Goal: Information Seeking & Learning: Find specific fact

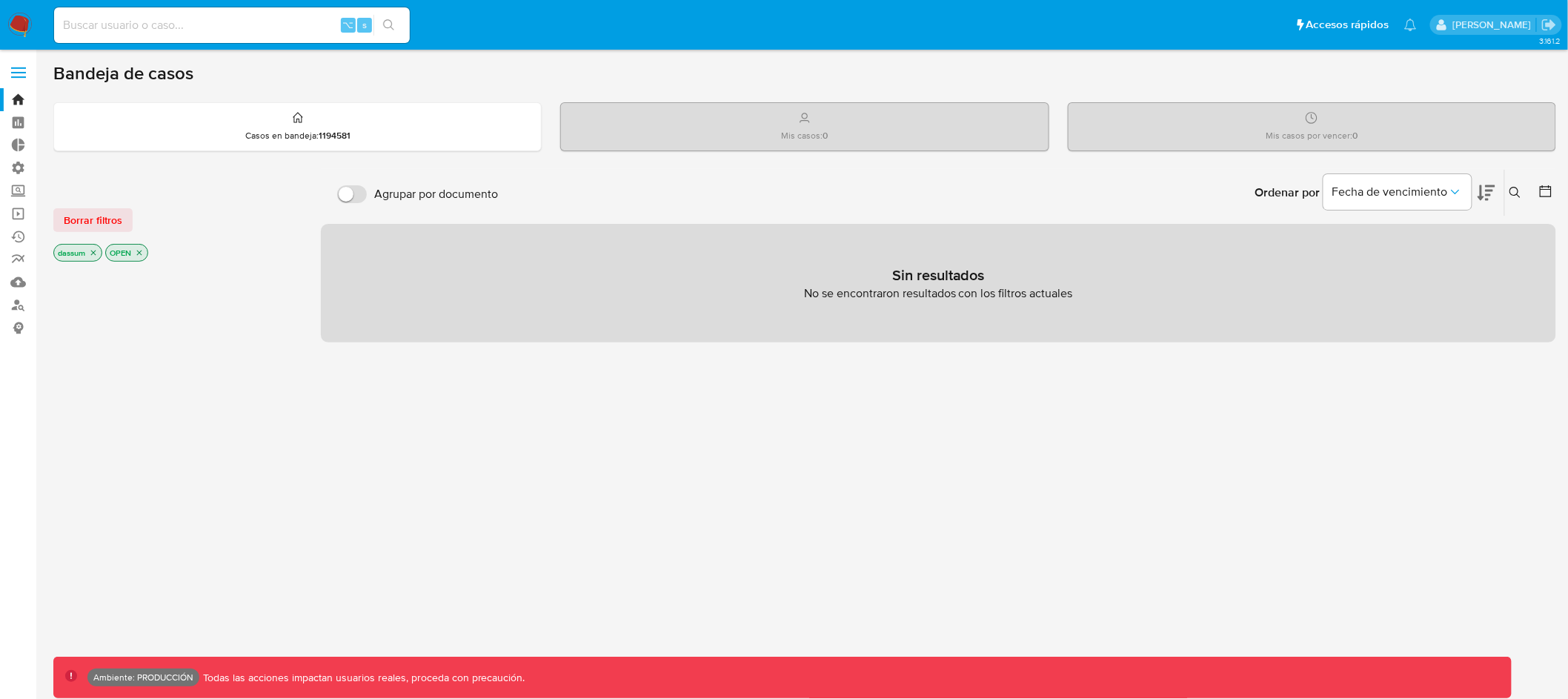
click at [272, 36] on div "⌥ s" at bounding box center [232, 25] width 356 height 36
click at [273, 28] on input at bounding box center [232, 25] width 356 height 19
paste input "2510979315"
type input "2510979315"
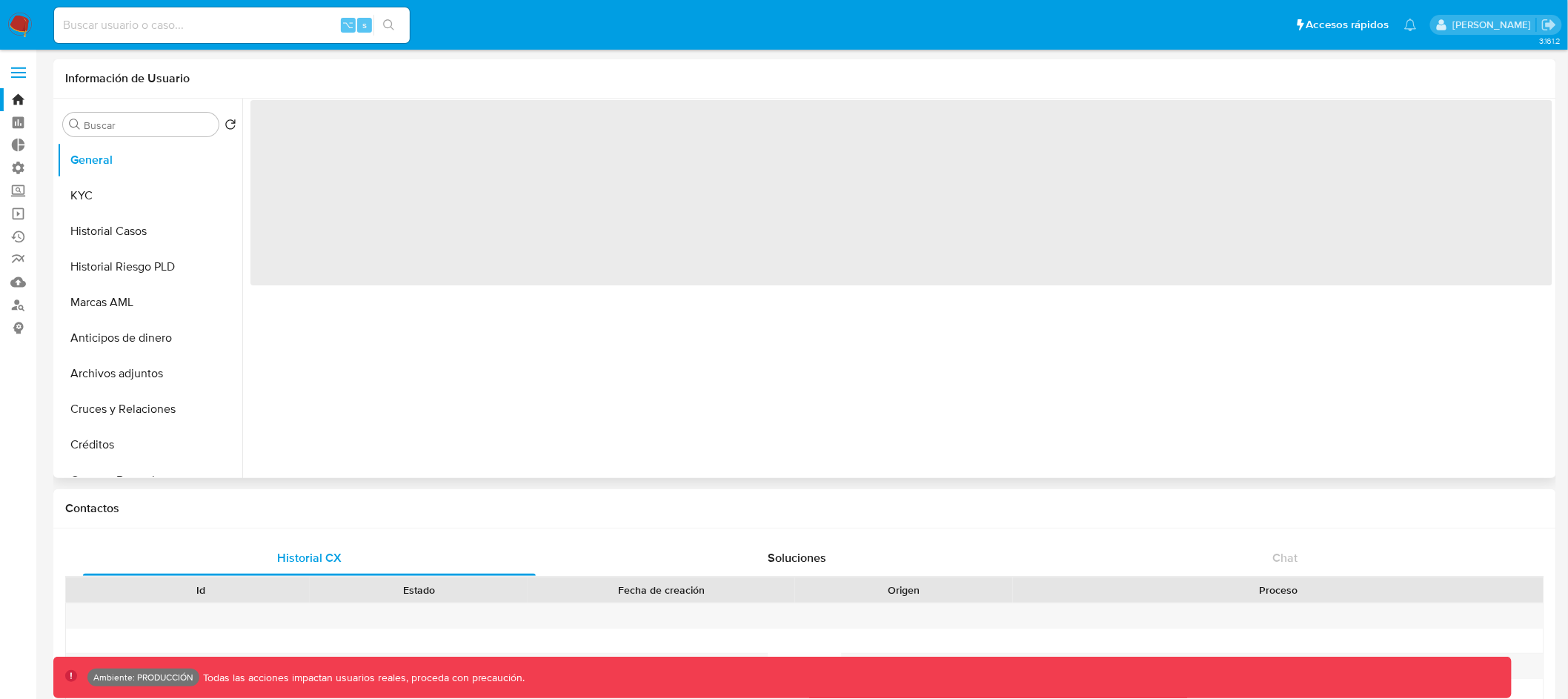
select select "10"
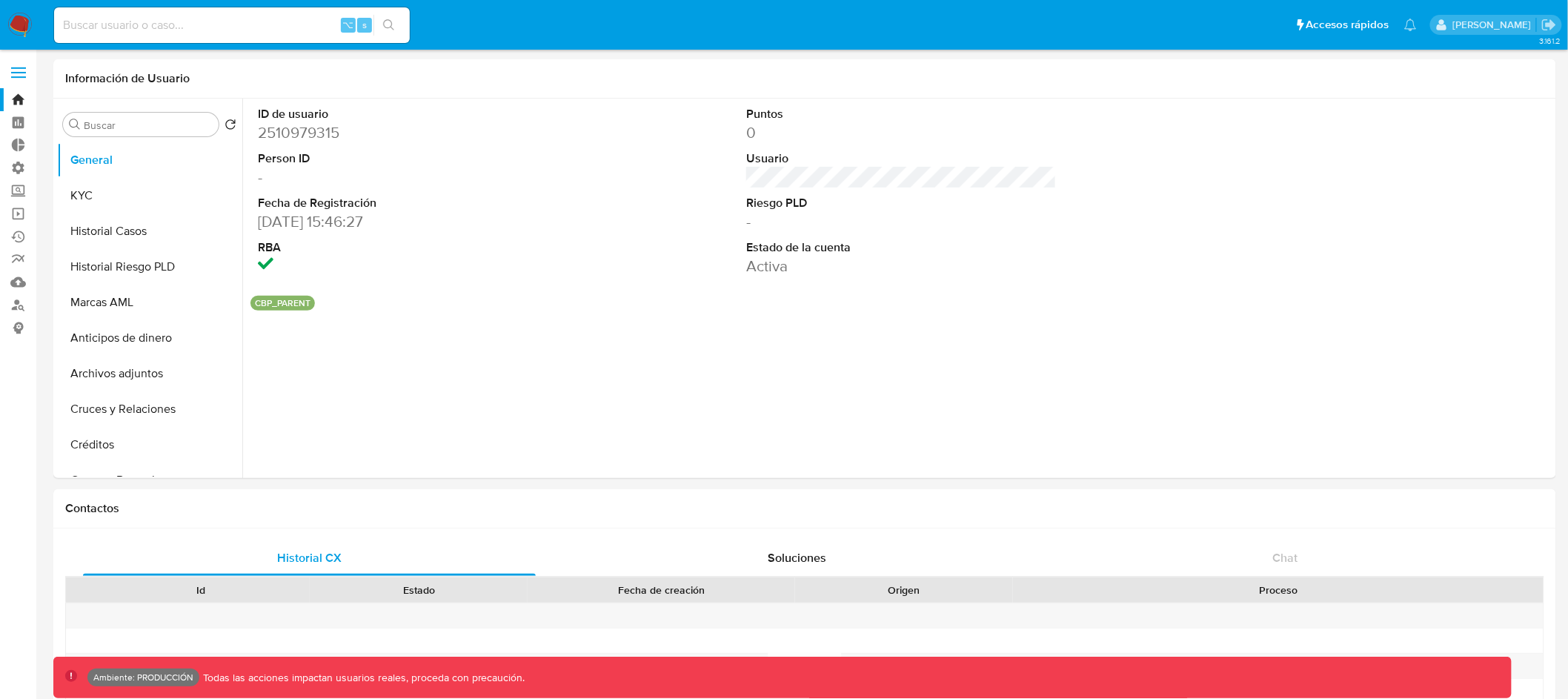
click at [195, 23] on input at bounding box center [232, 25] width 356 height 19
paste input "2453734542"
type input "2453734542"
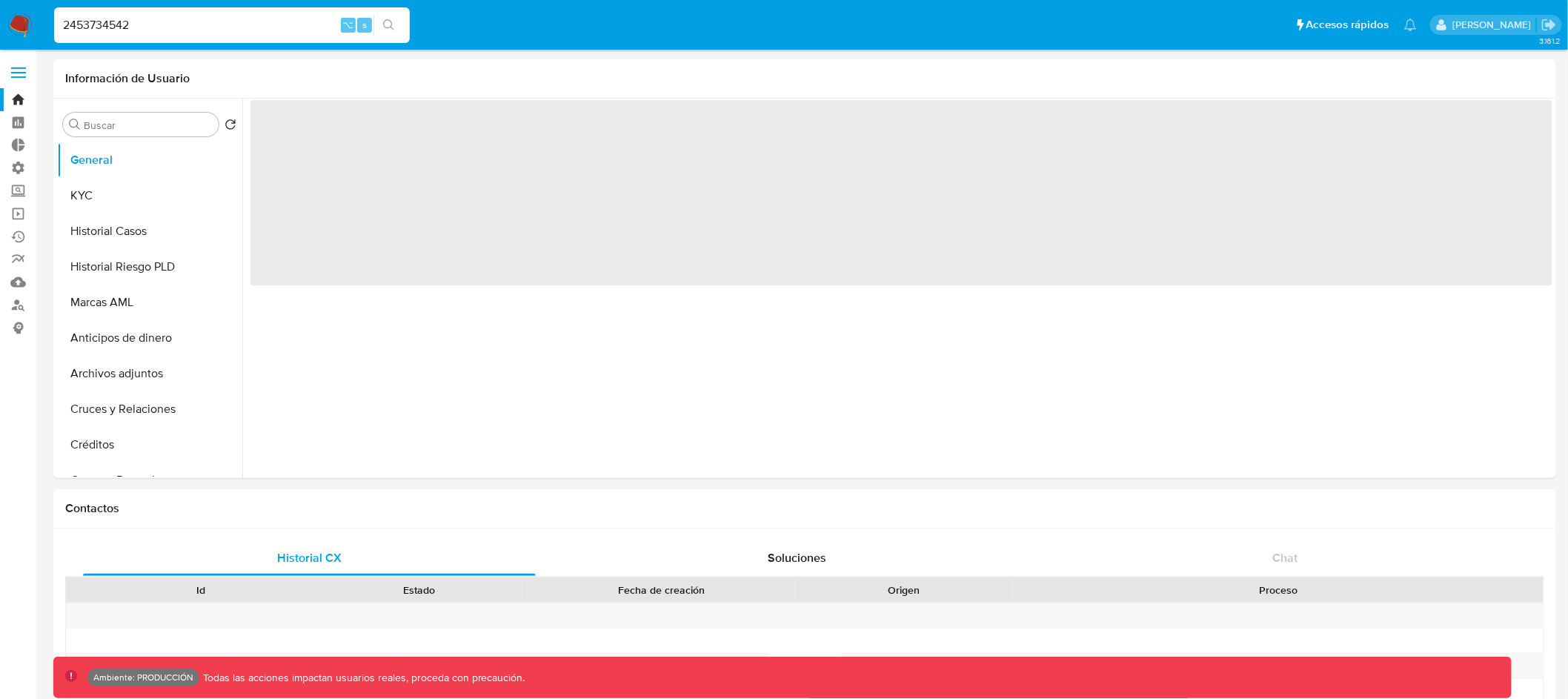
select select "10"
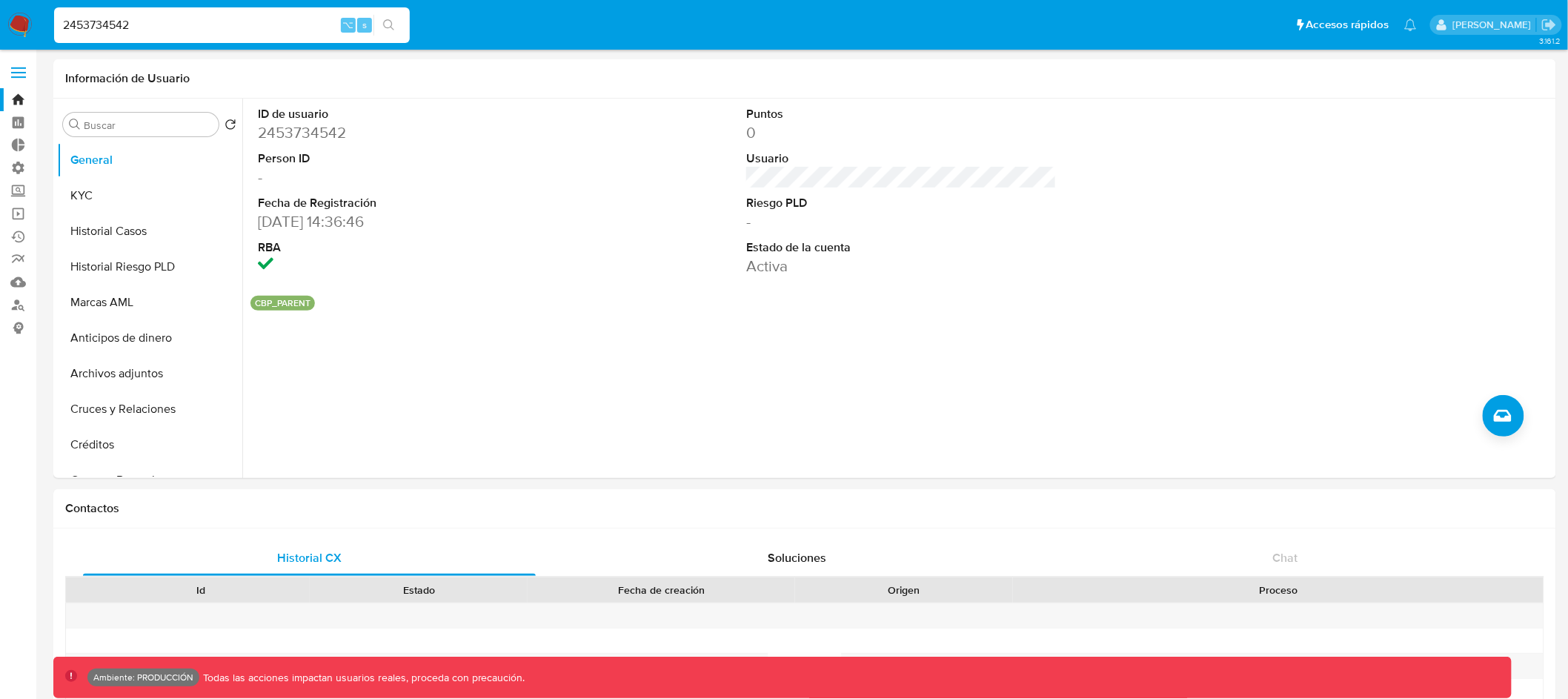
click at [104, 25] on input "2453734542" at bounding box center [232, 25] width 356 height 19
paste input "515672210"
type input "2515672210"
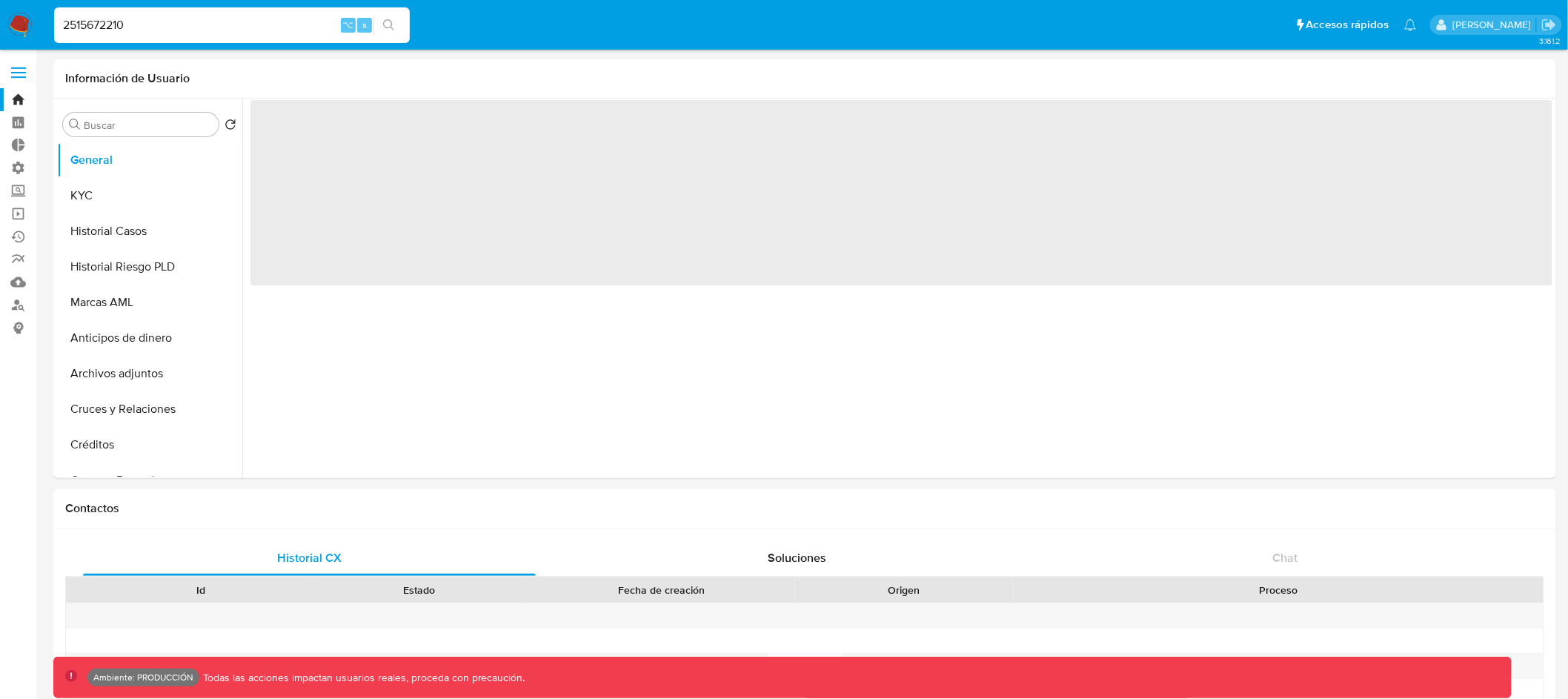
select select "10"
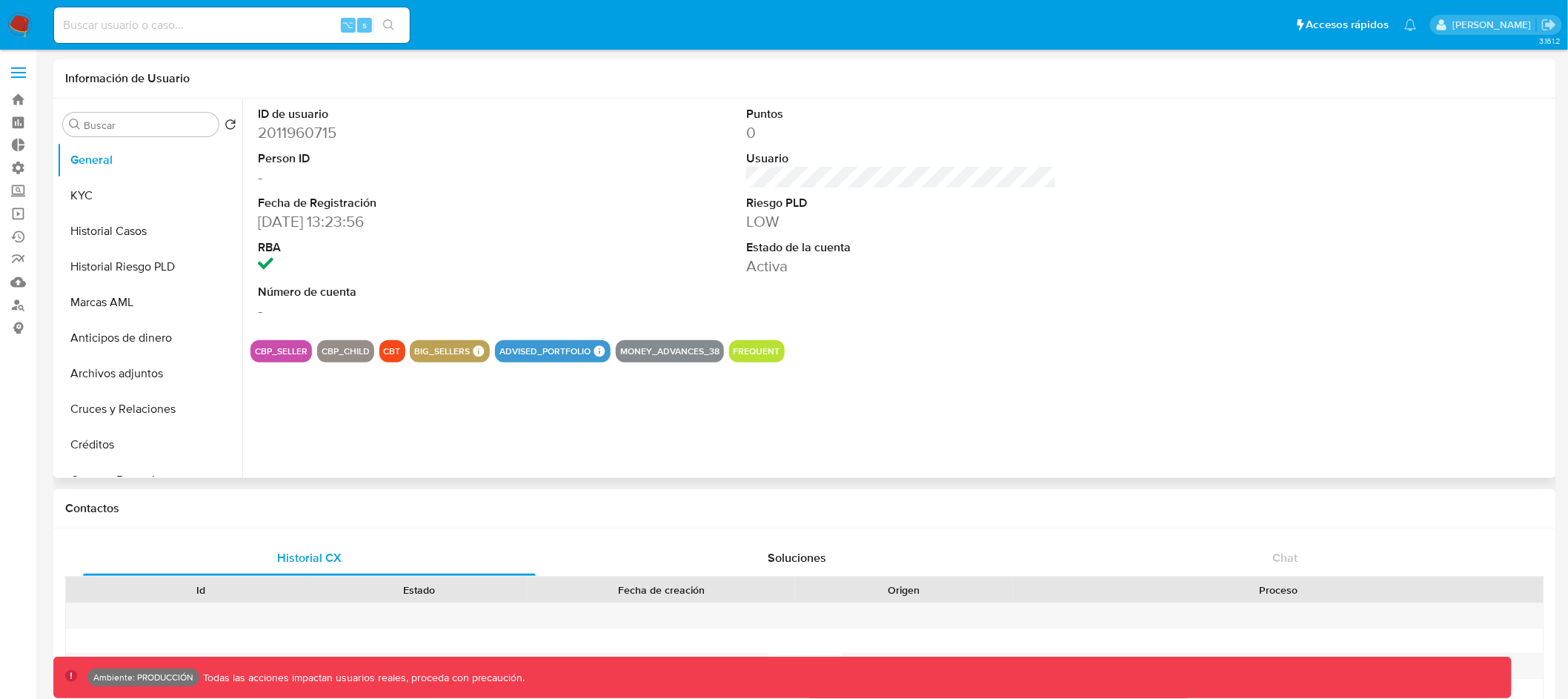
click at [387, 349] on button "CBT" at bounding box center [393, 351] width 17 height 6
click at [343, 349] on button "CBP_CHILD" at bounding box center [345, 351] width 49 height 6
click at [343, 349] on button "CBP_CHILD" at bounding box center [345, 351] width 49 height 6
drag, startPoint x: 323, startPoint y: 351, endPoint x: 370, endPoint y: 352, distance: 47.0
click at [370, 352] on div "CBP_CHILD" at bounding box center [345, 351] width 57 height 22
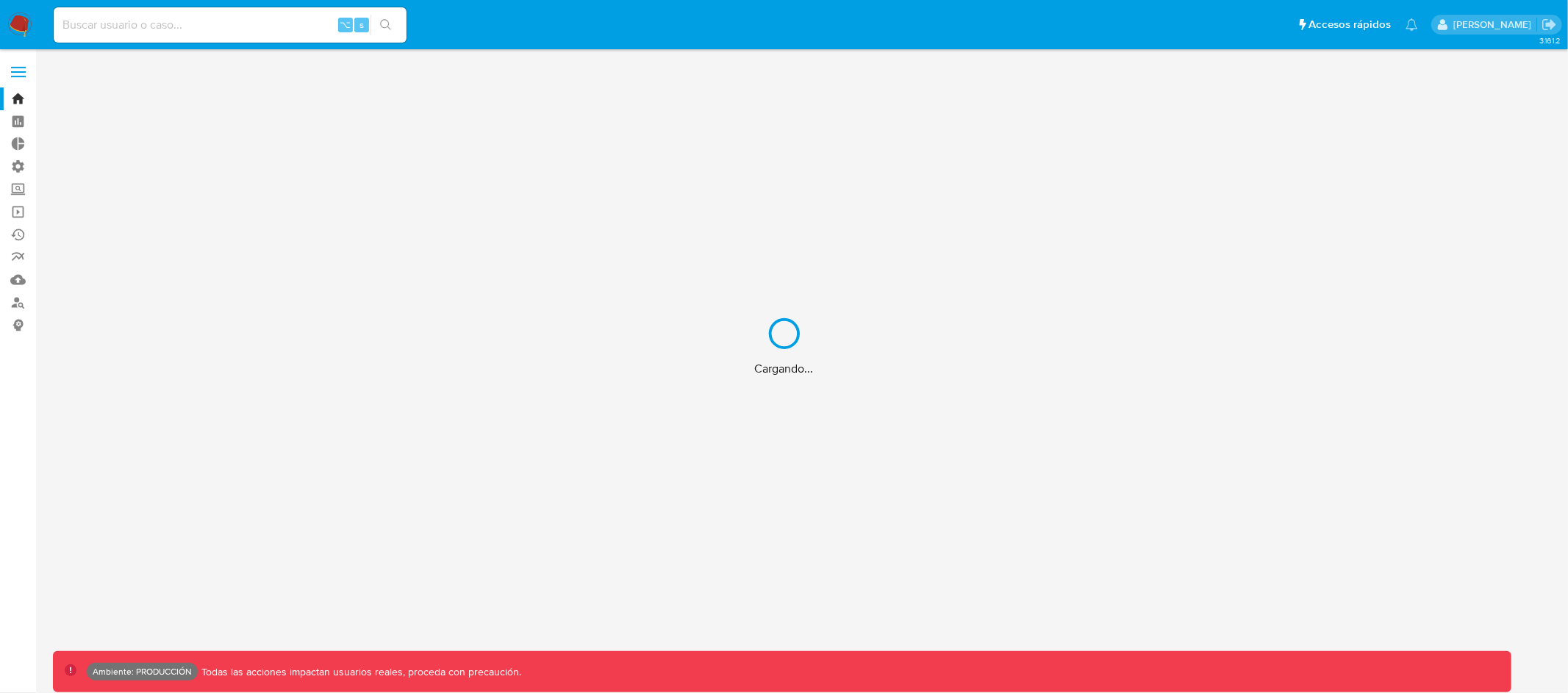
click at [182, 26] on div "Cargando..." at bounding box center [784, 346] width 1568 height 693
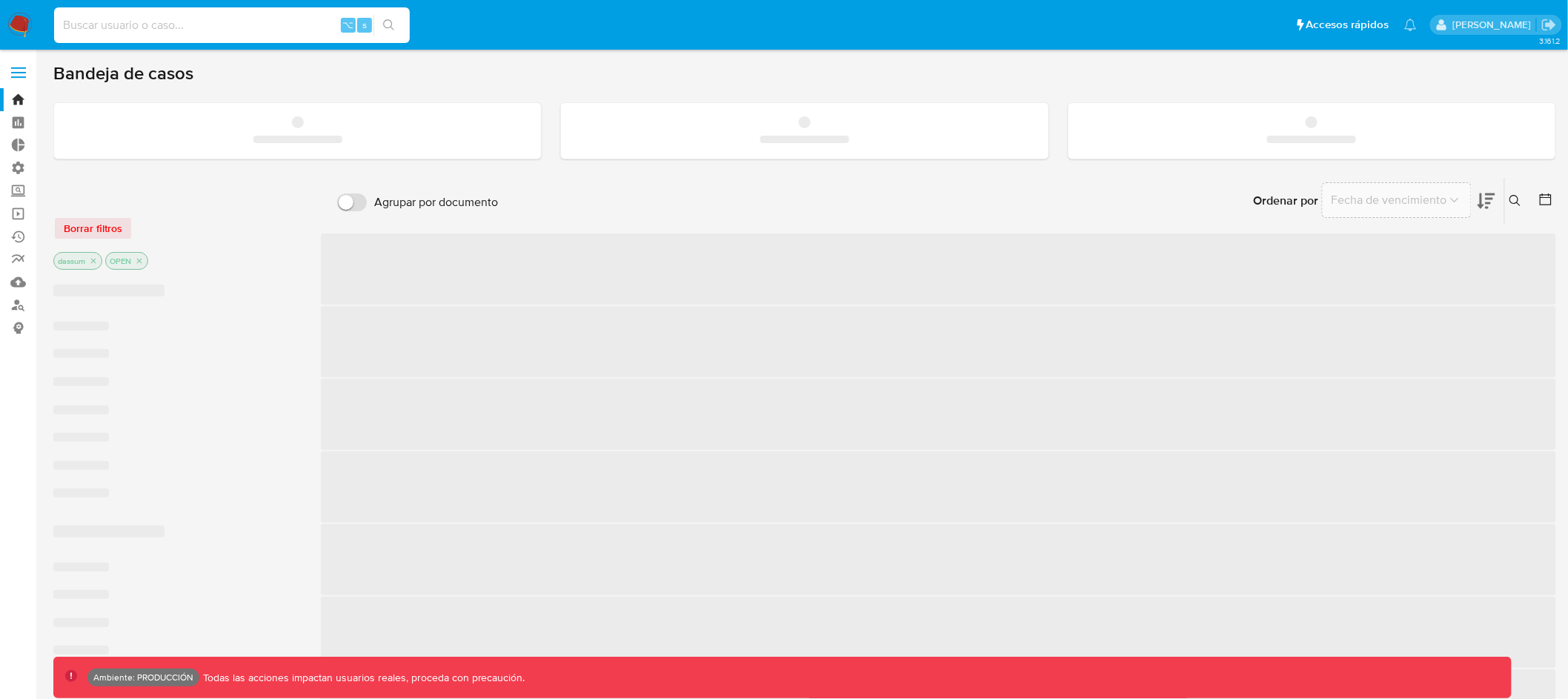
click at [183, 20] on input at bounding box center [232, 25] width 356 height 19
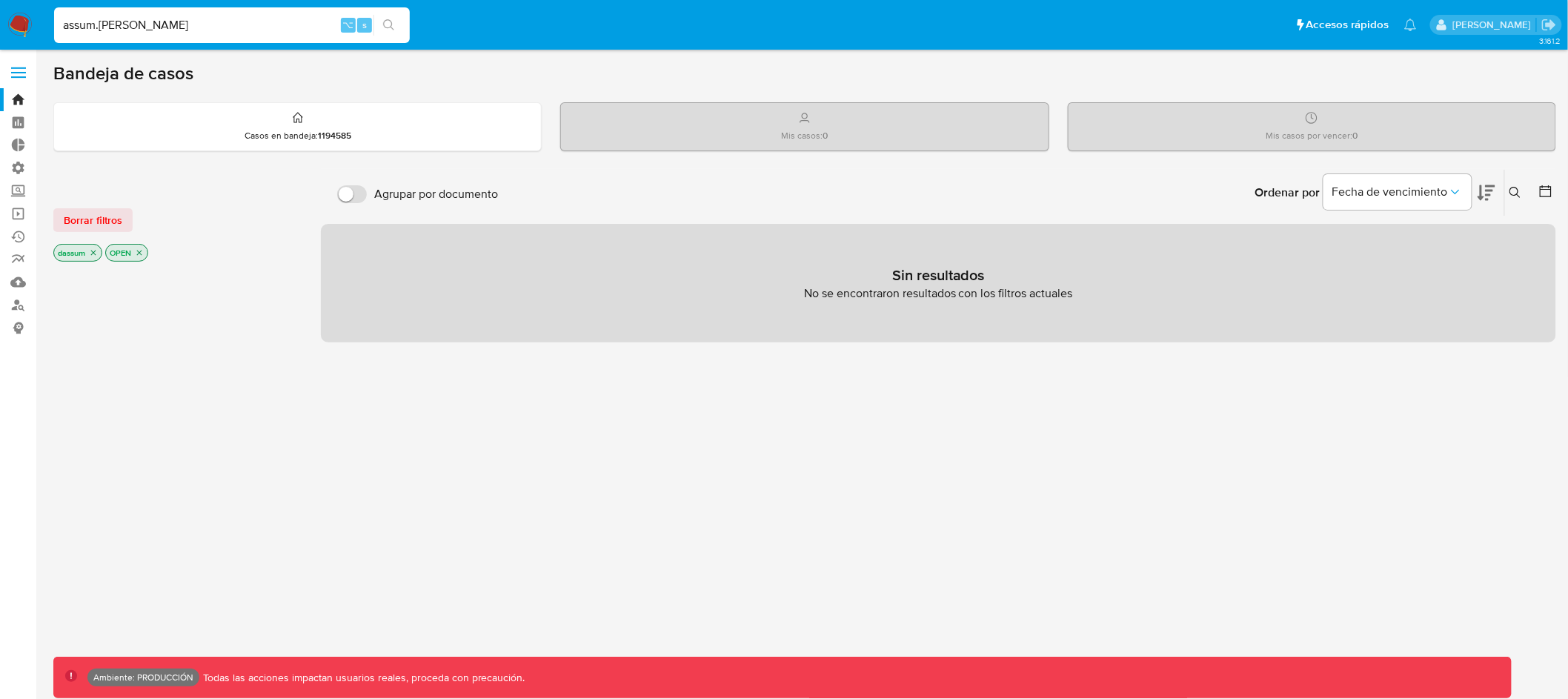
type input "assum.[PERSON_NAME]"
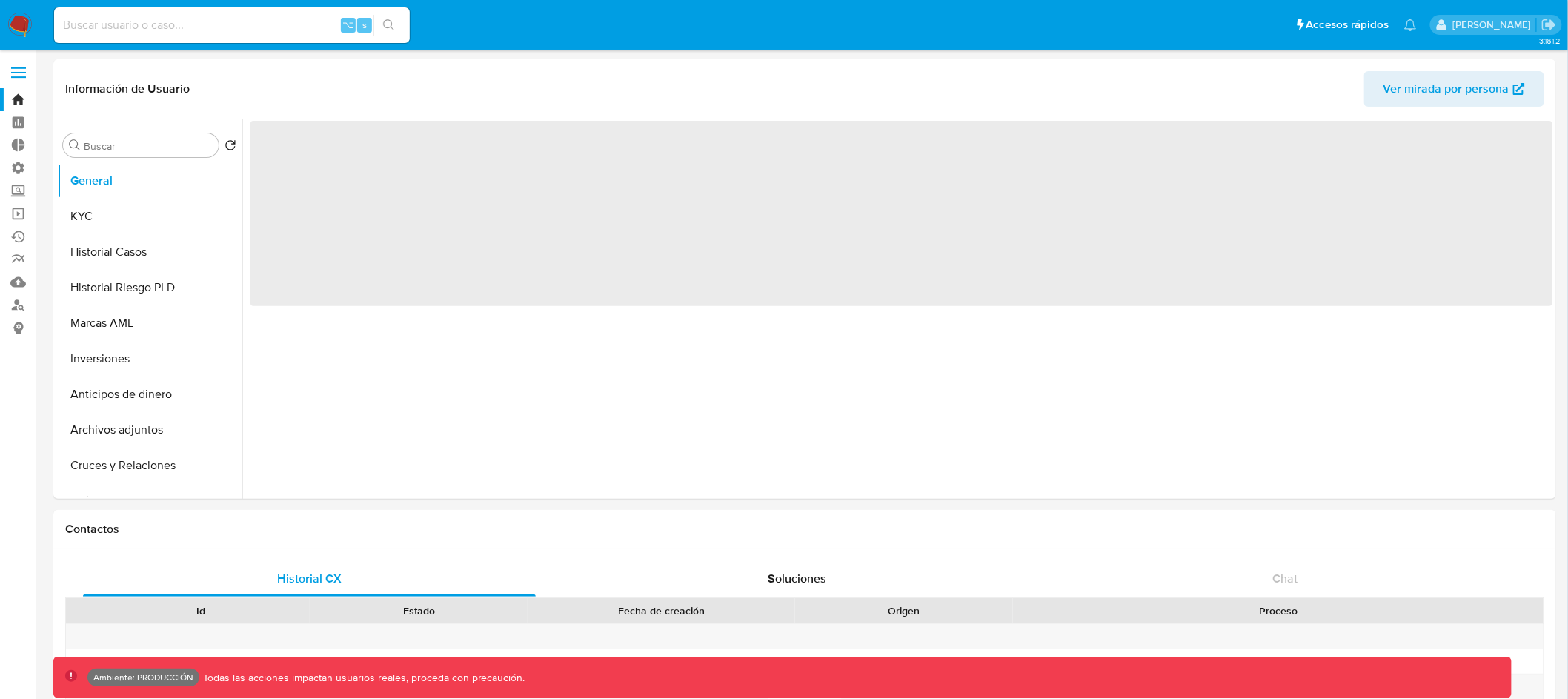
select select "10"
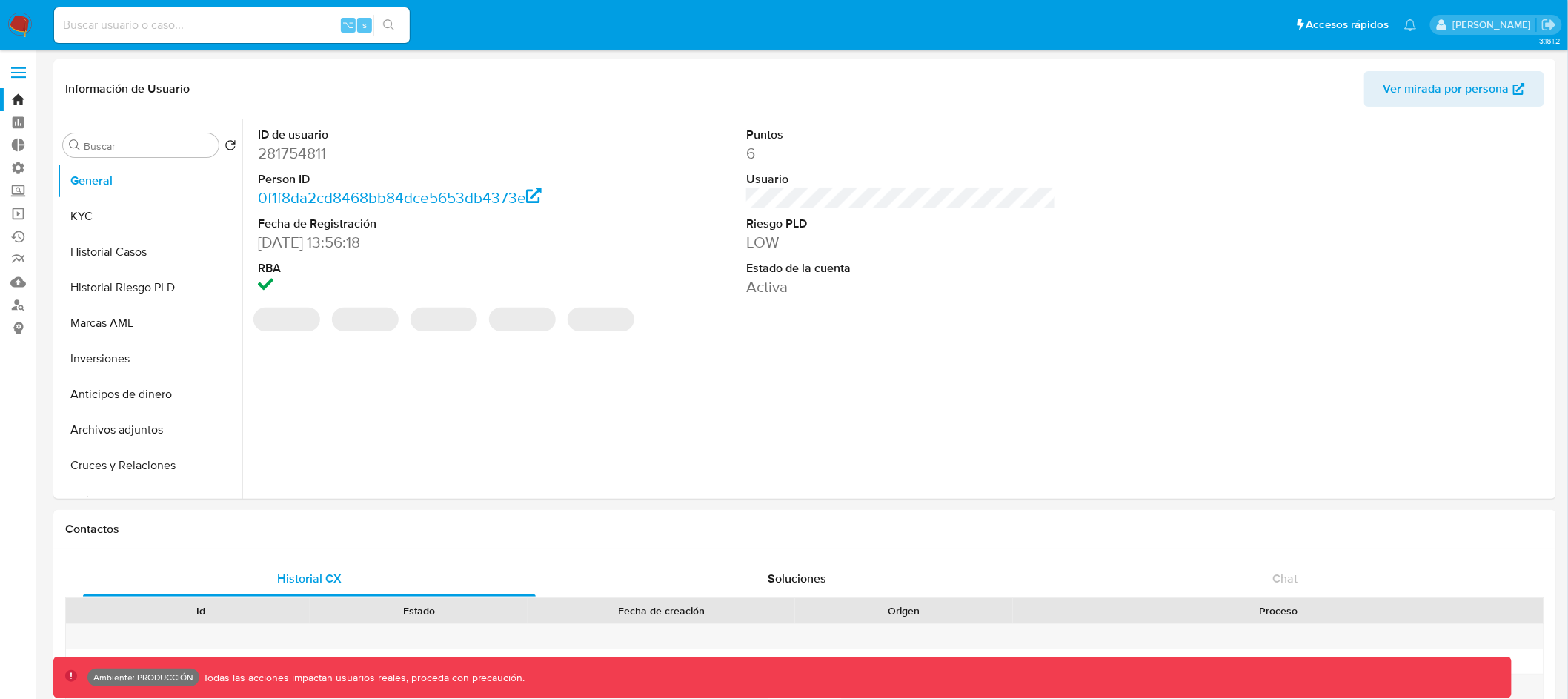
click at [21, 65] on label at bounding box center [18, 73] width 37 height 31
click at [0, 0] on input "checkbox" at bounding box center [0, 0] width 0 height 0
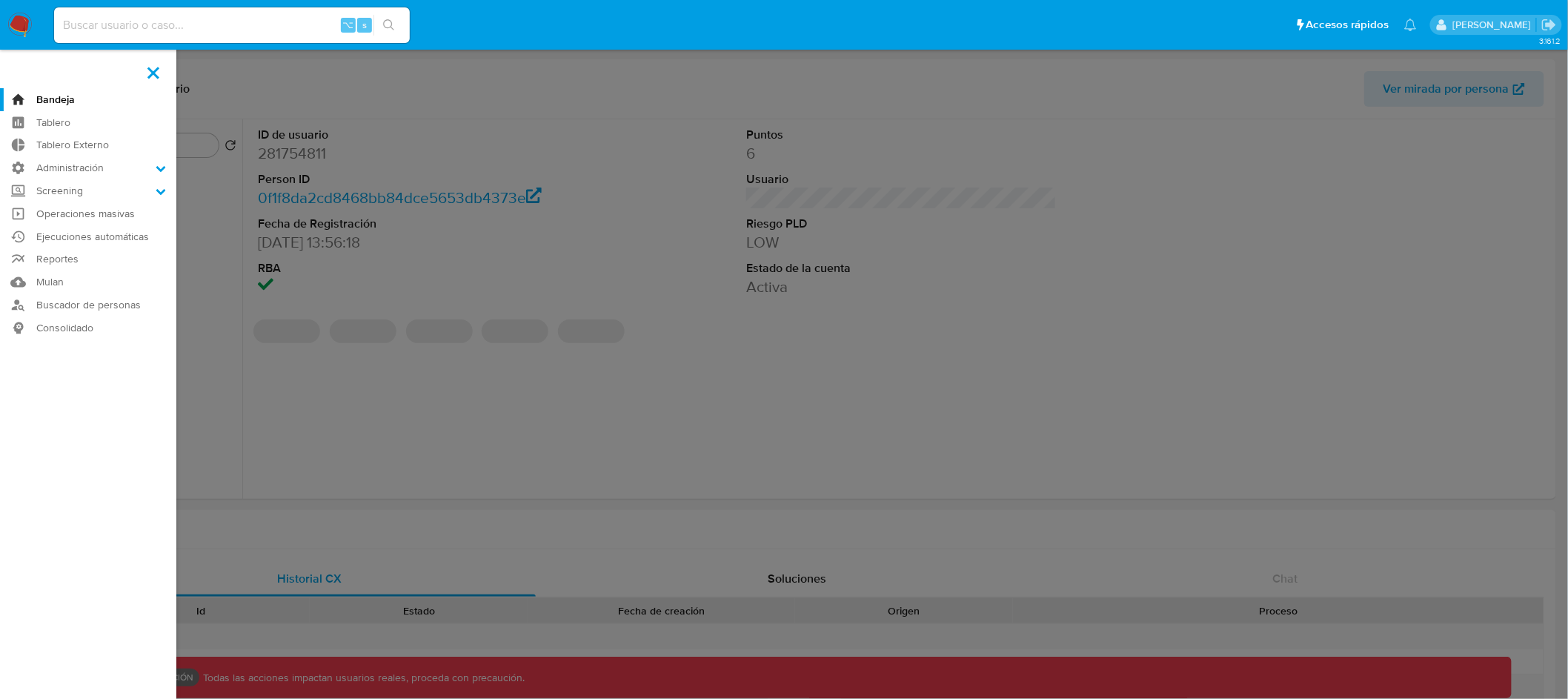
click at [368, 382] on label at bounding box center [784, 350] width 1568 height 699
click at [0, 0] on input "checkbox" at bounding box center [0, 0] width 0 height 0
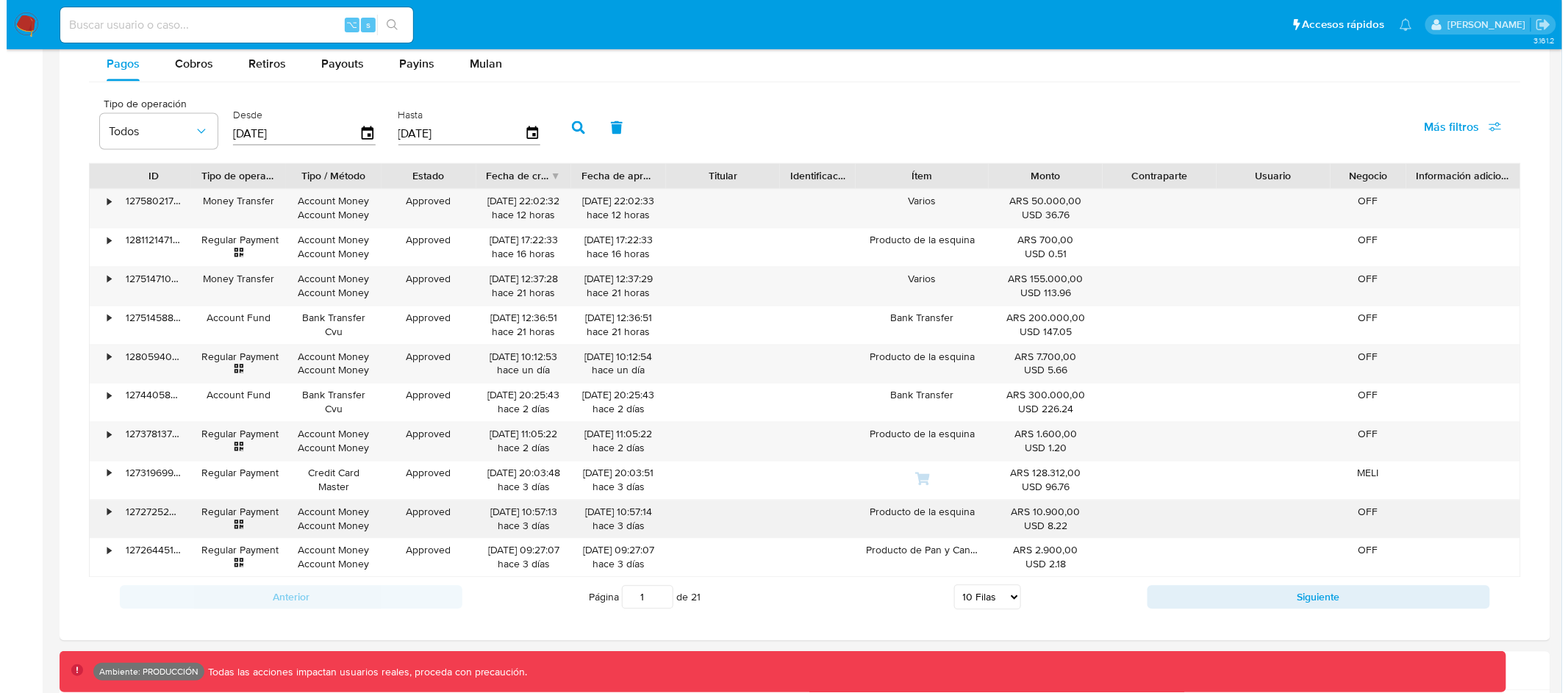
scroll to position [829, 0]
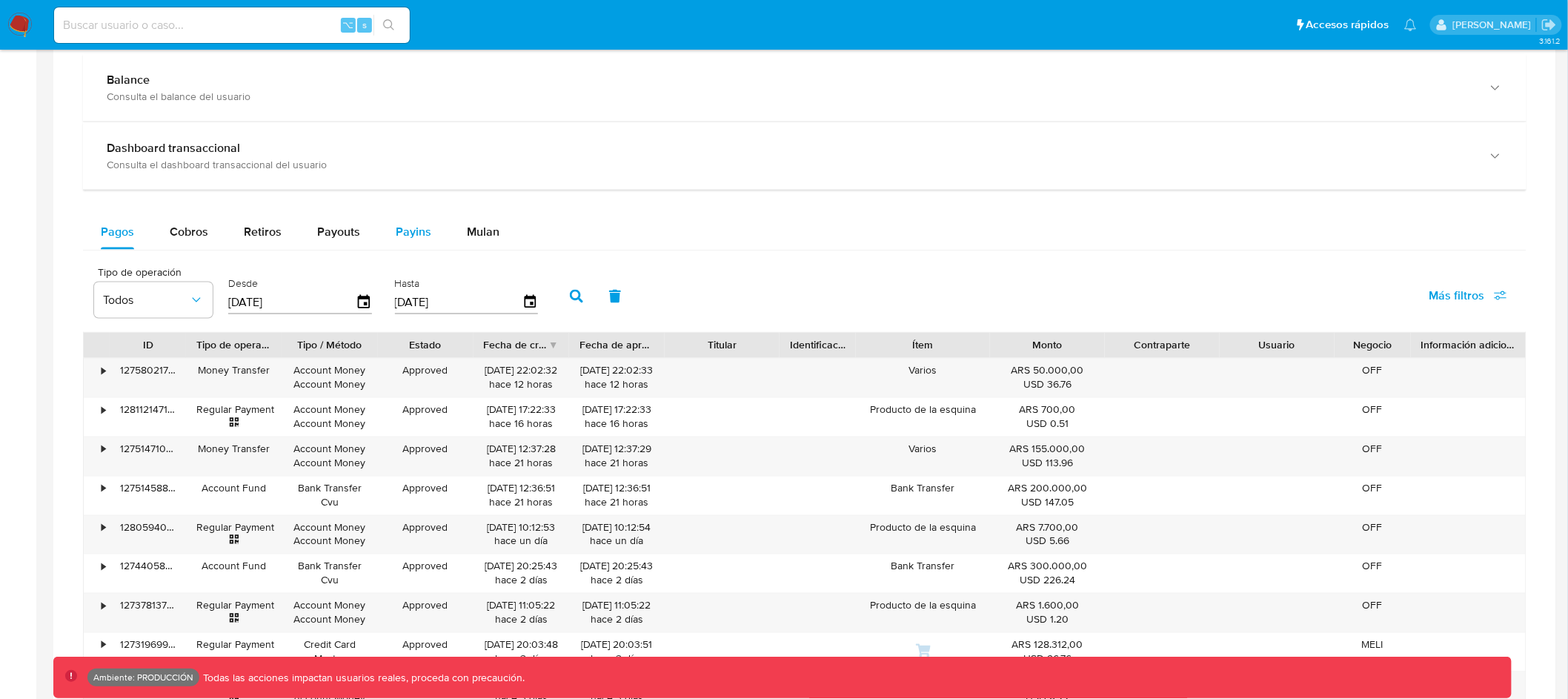
click at [406, 234] on span "Payins" at bounding box center [413, 232] width 36 height 17
select select "10"
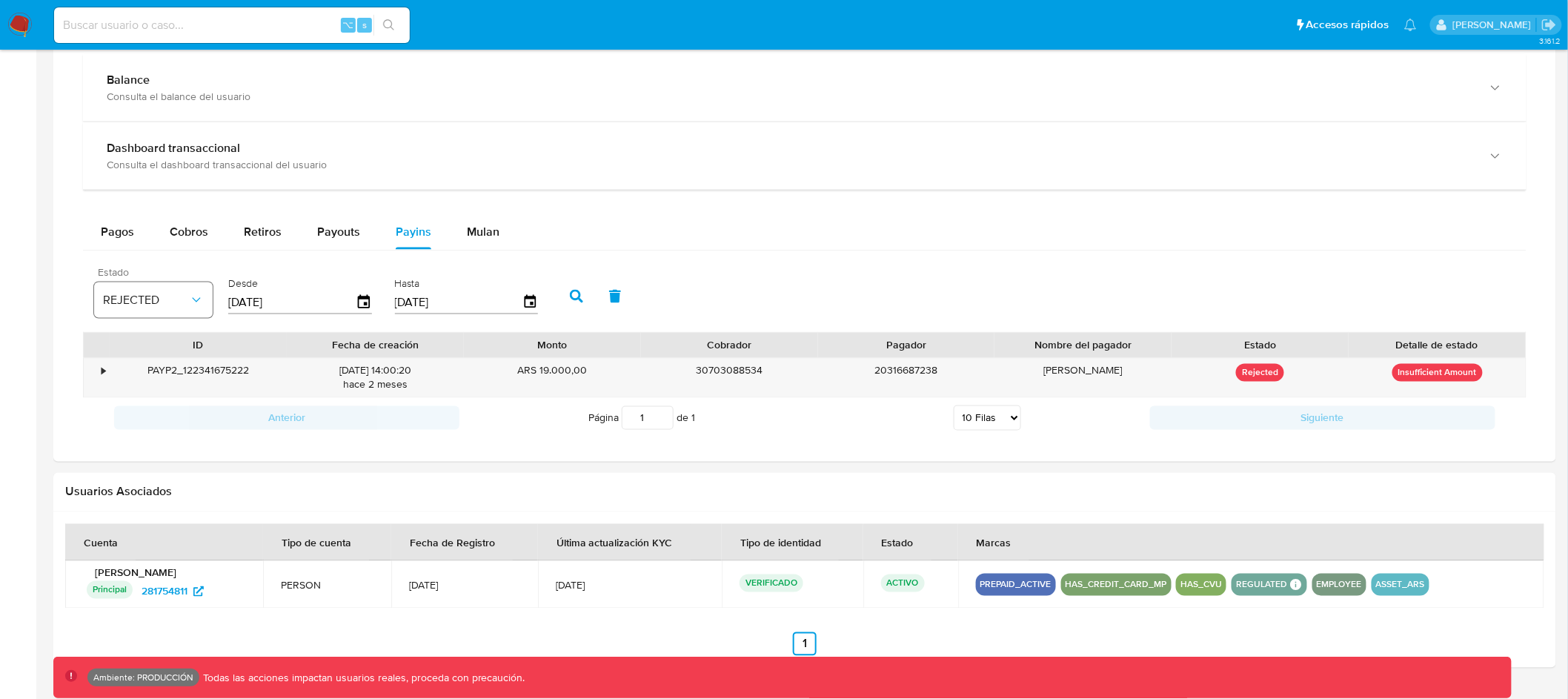
click at [171, 299] on span "REJECTED" at bounding box center [146, 300] width 86 height 15
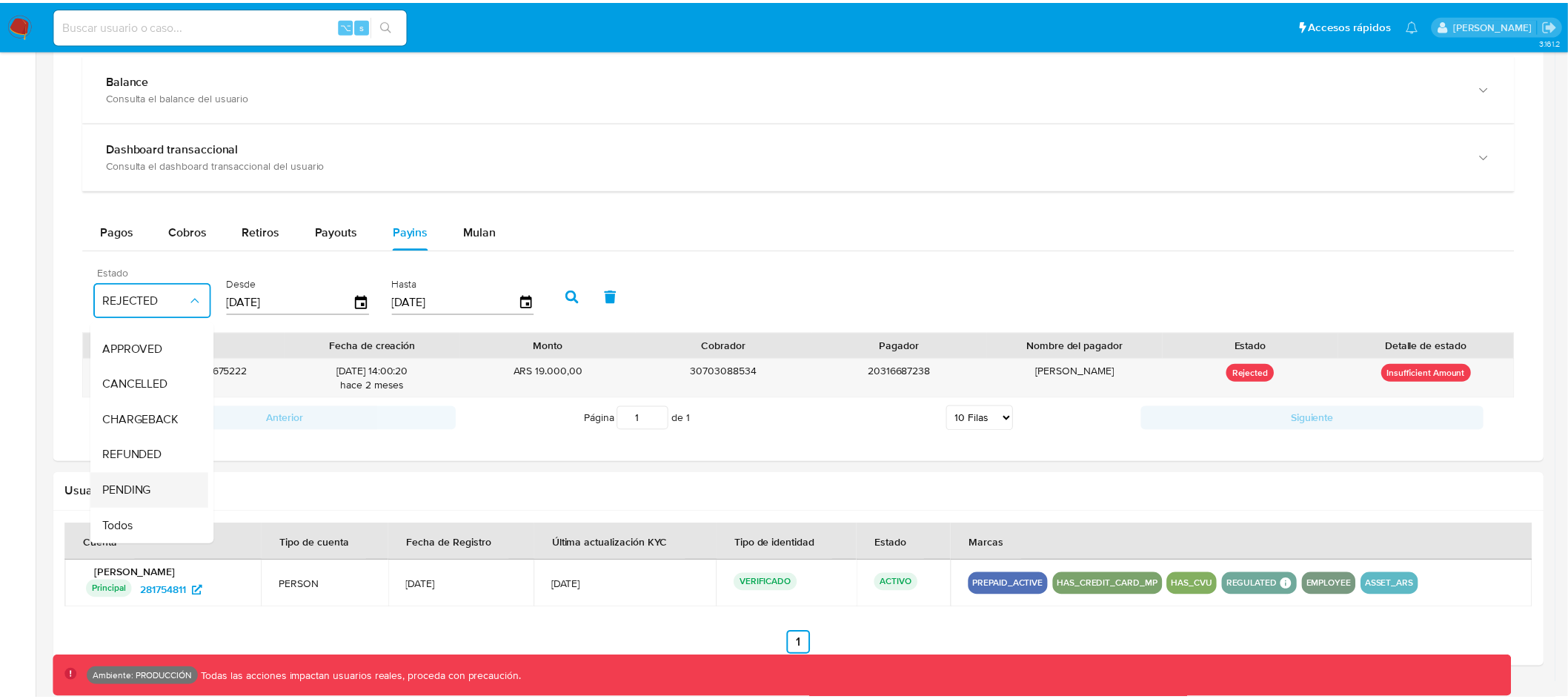
scroll to position [109, 0]
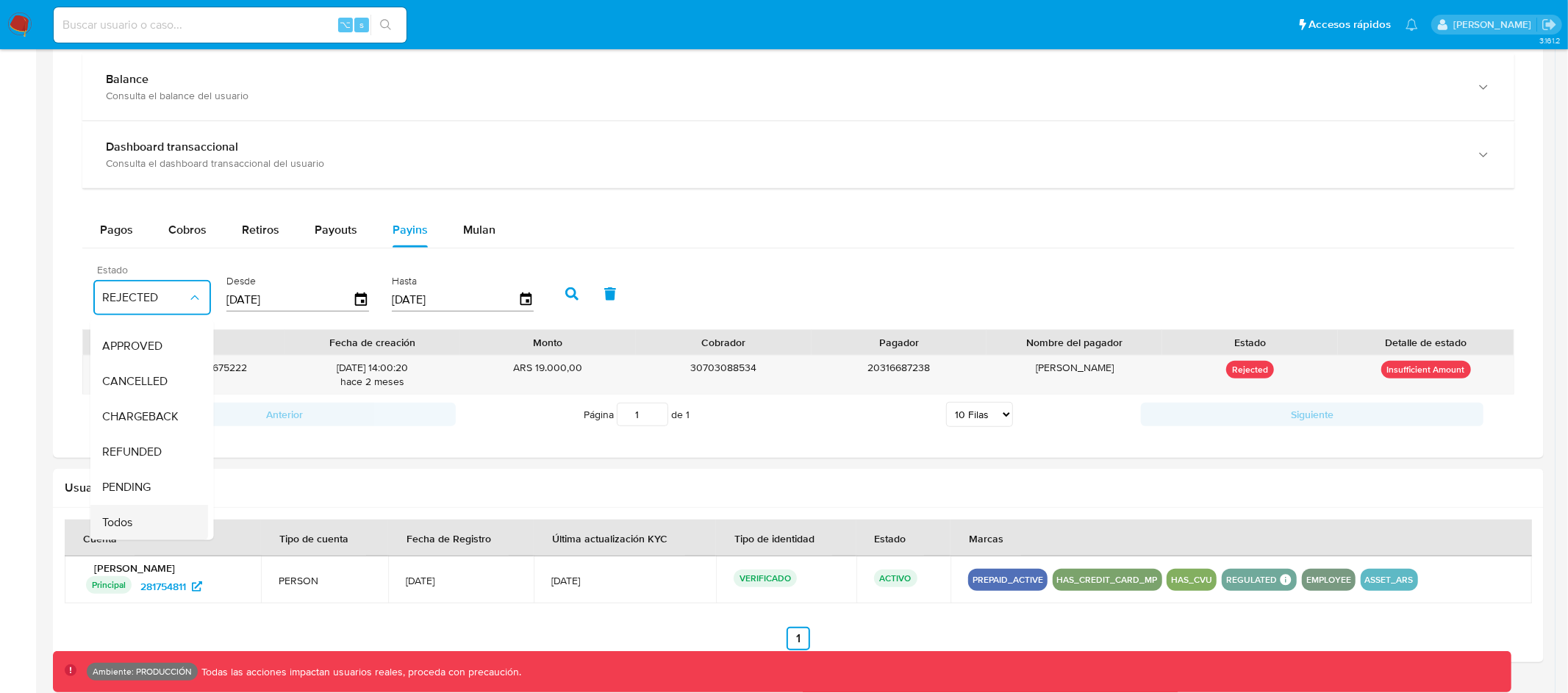
click at [151, 505] on div "Todos" at bounding box center [144, 523] width 86 height 36
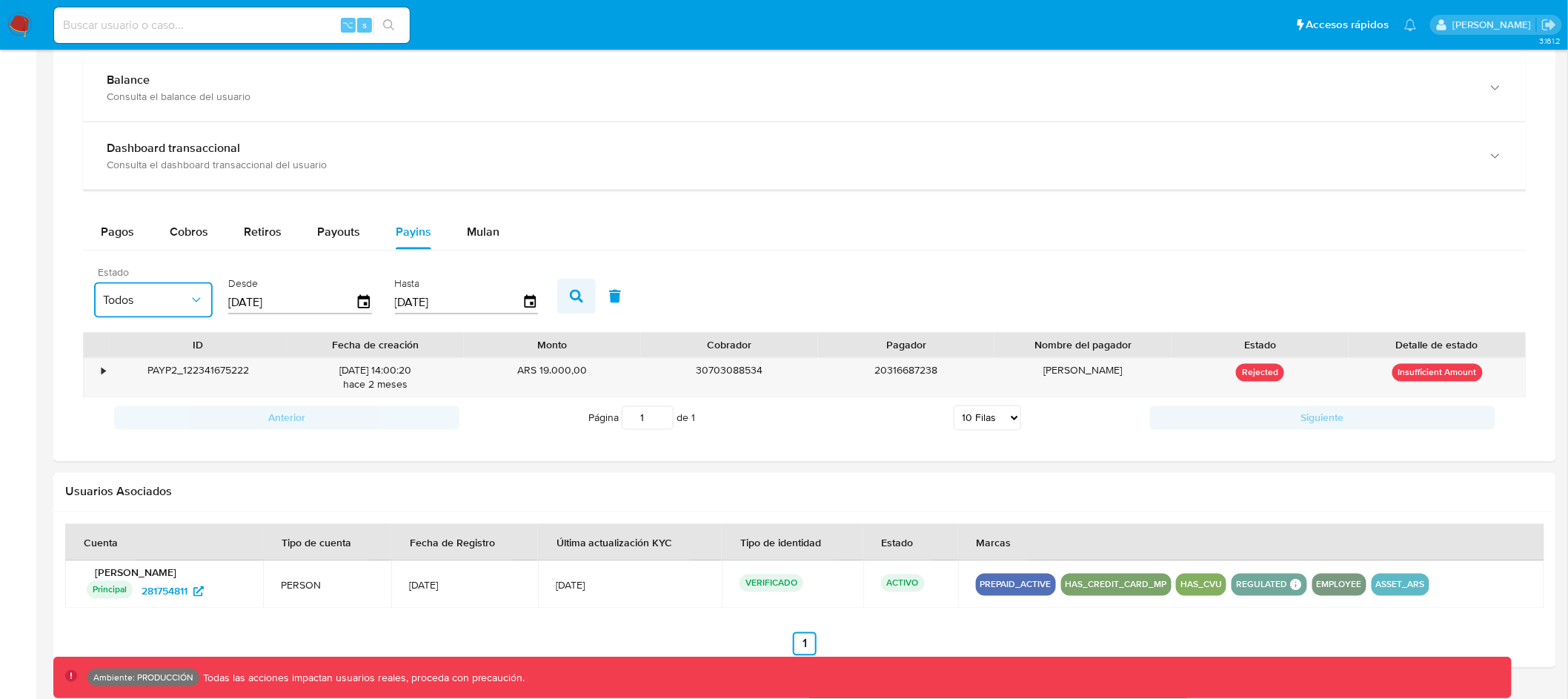
click at [570, 292] on icon "button" at bounding box center [576, 297] width 14 height 14
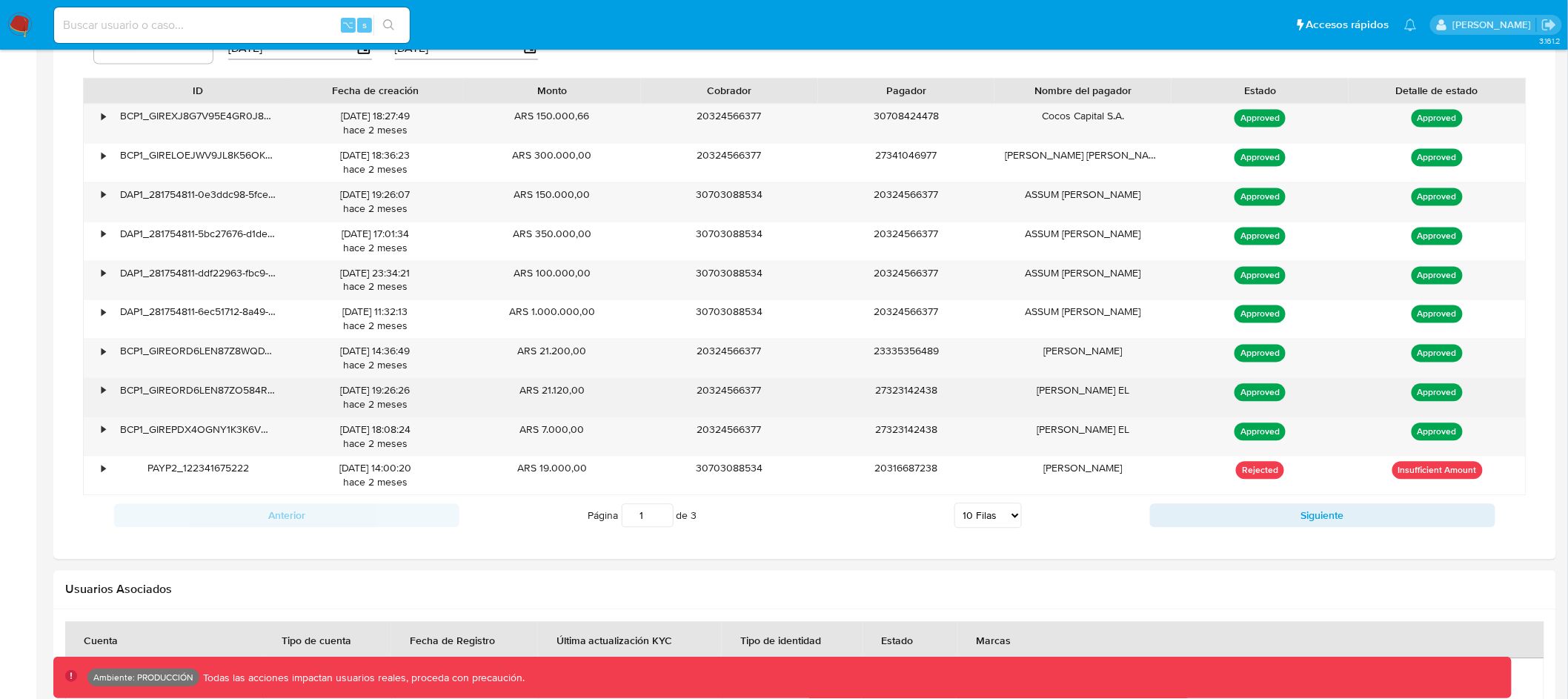
scroll to position [1025, 0]
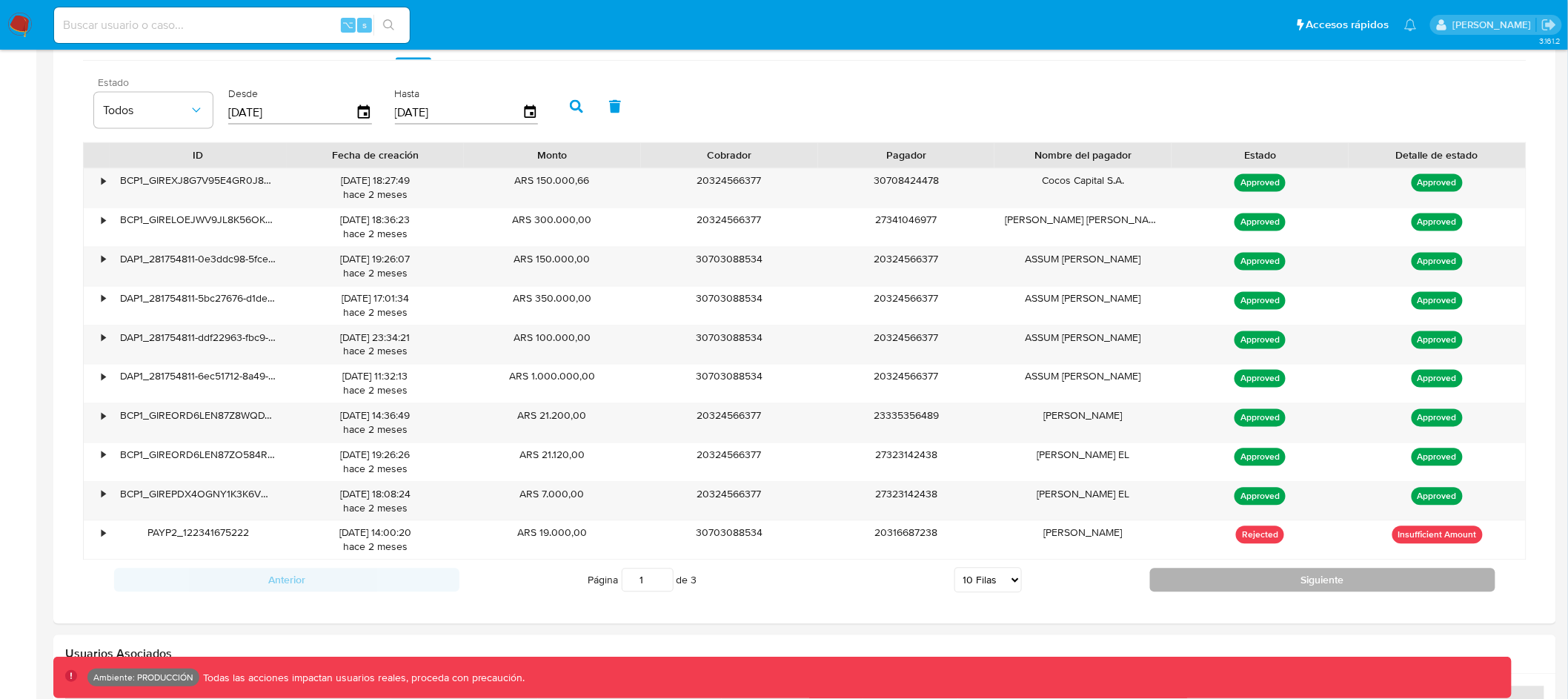
click at [1273, 578] on button "Siguiente" at bounding box center [1323, 581] width 345 height 23
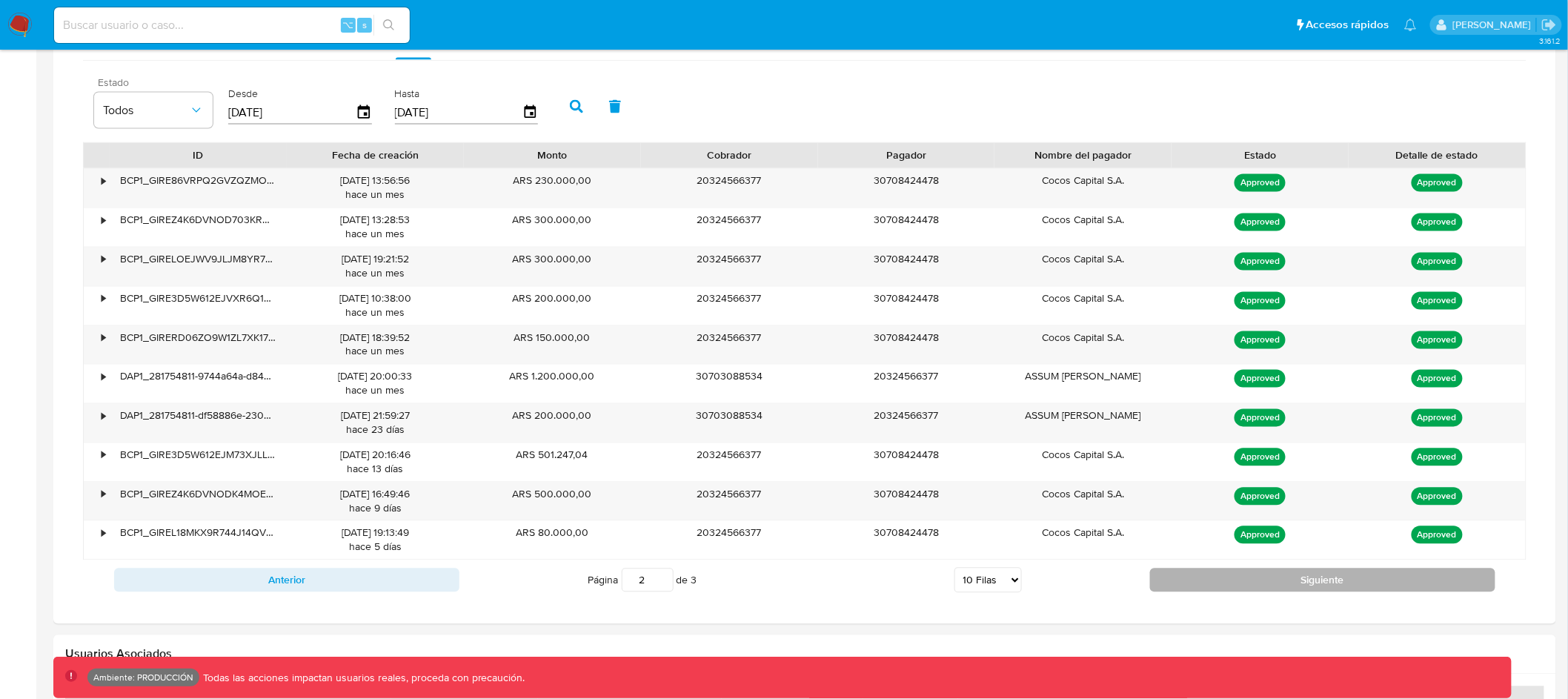
click at [1273, 578] on button "Siguiente" at bounding box center [1323, 581] width 345 height 23
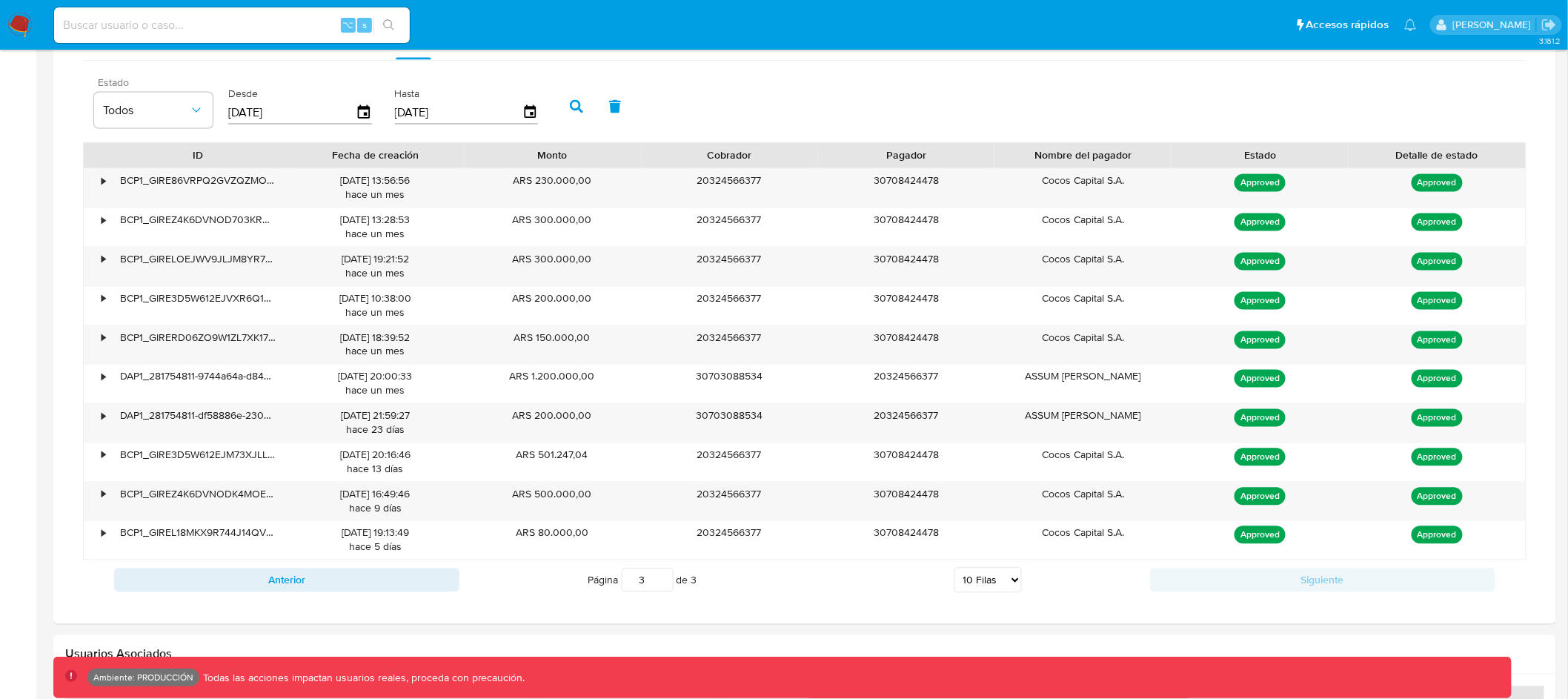
scroll to position [958, 0]
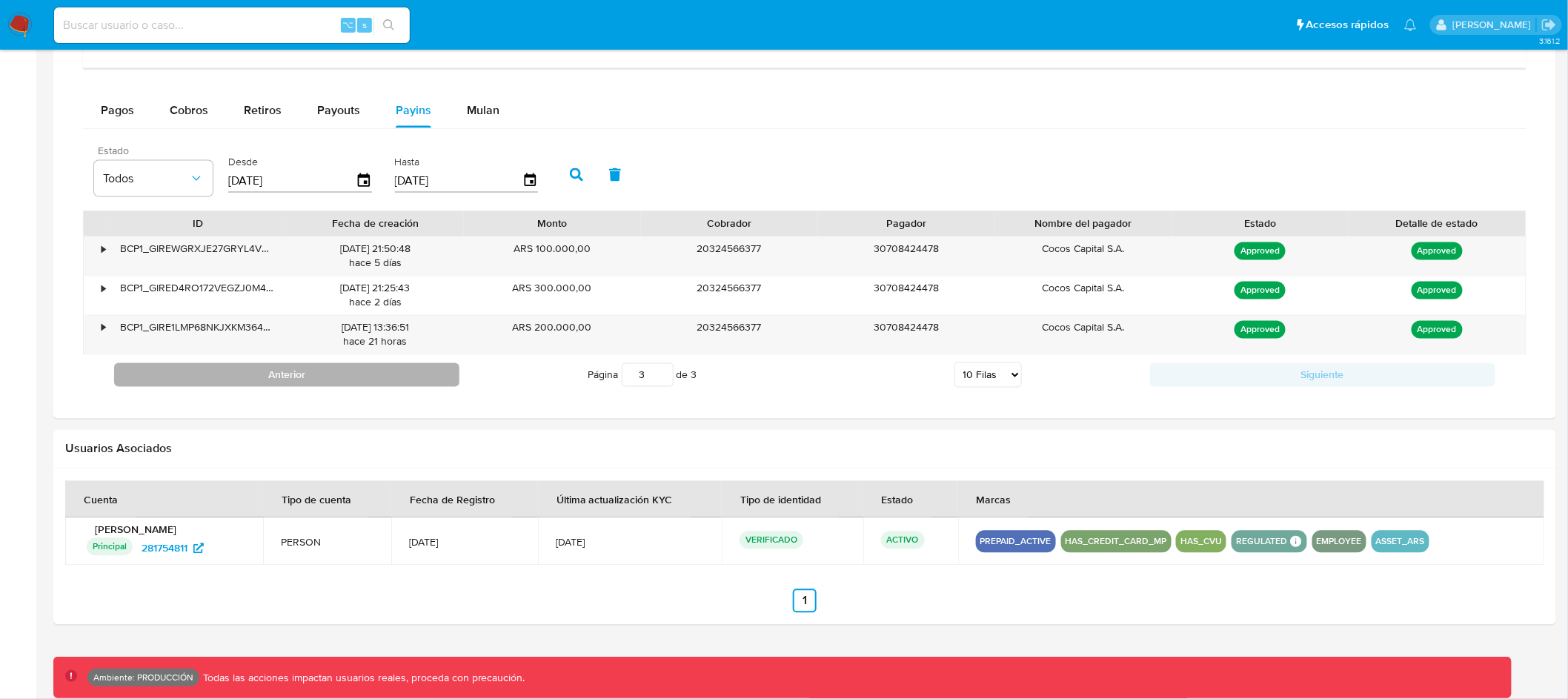
click at [356, 372] on button "Anterior" at bounding box center [287, 375] width 345 height 23
type input "2"
